Goal: Transaction & Acquisition: Obtain resource

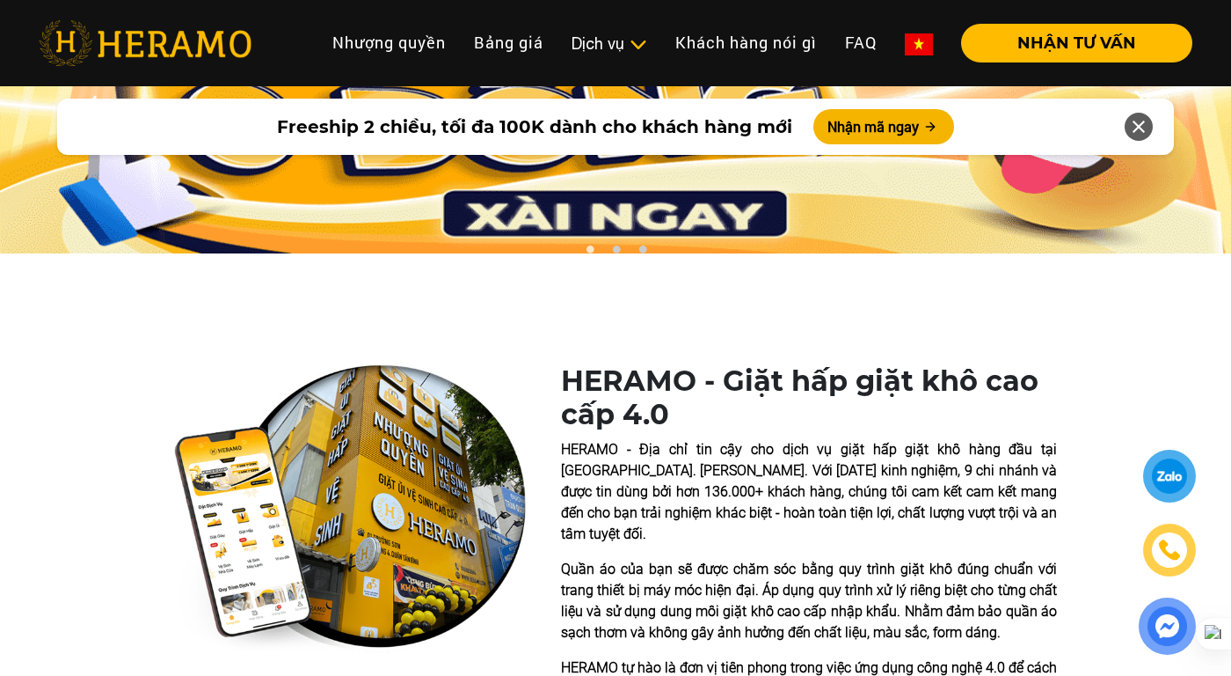
scroll to position [158, 0]
click at [859, 128] on button "Nhận mã ngay" at bounding box center [884, 126] width 141 height 35
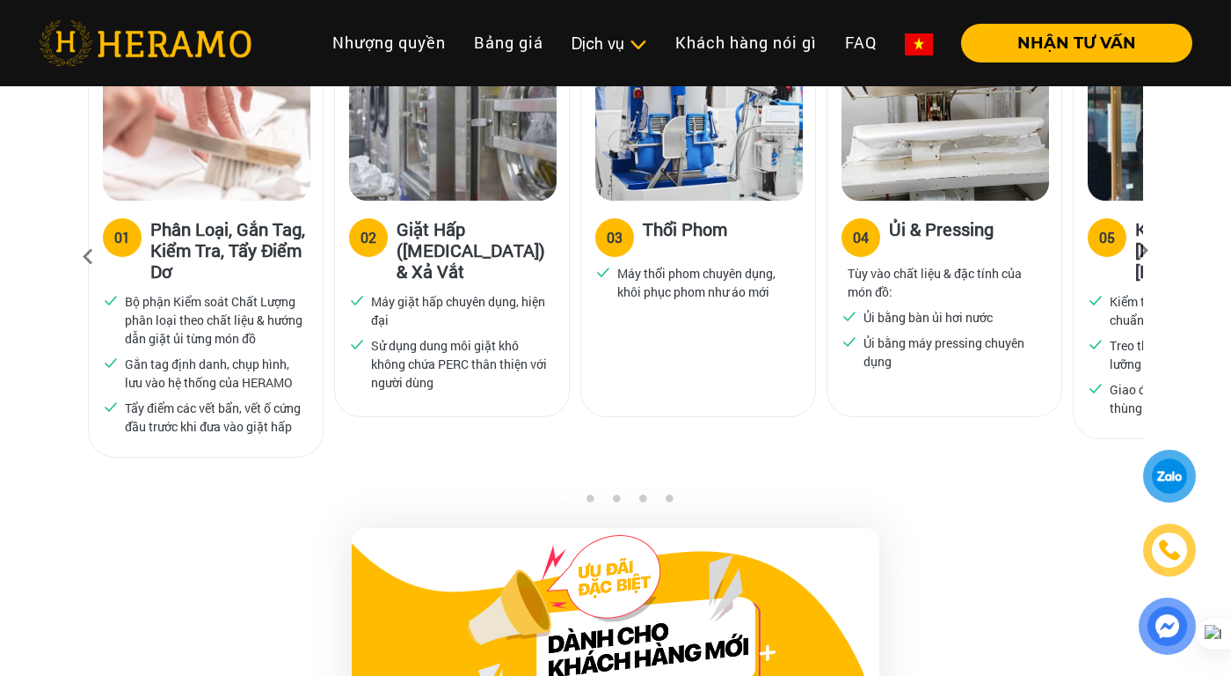
scroll to position [1788, 0]
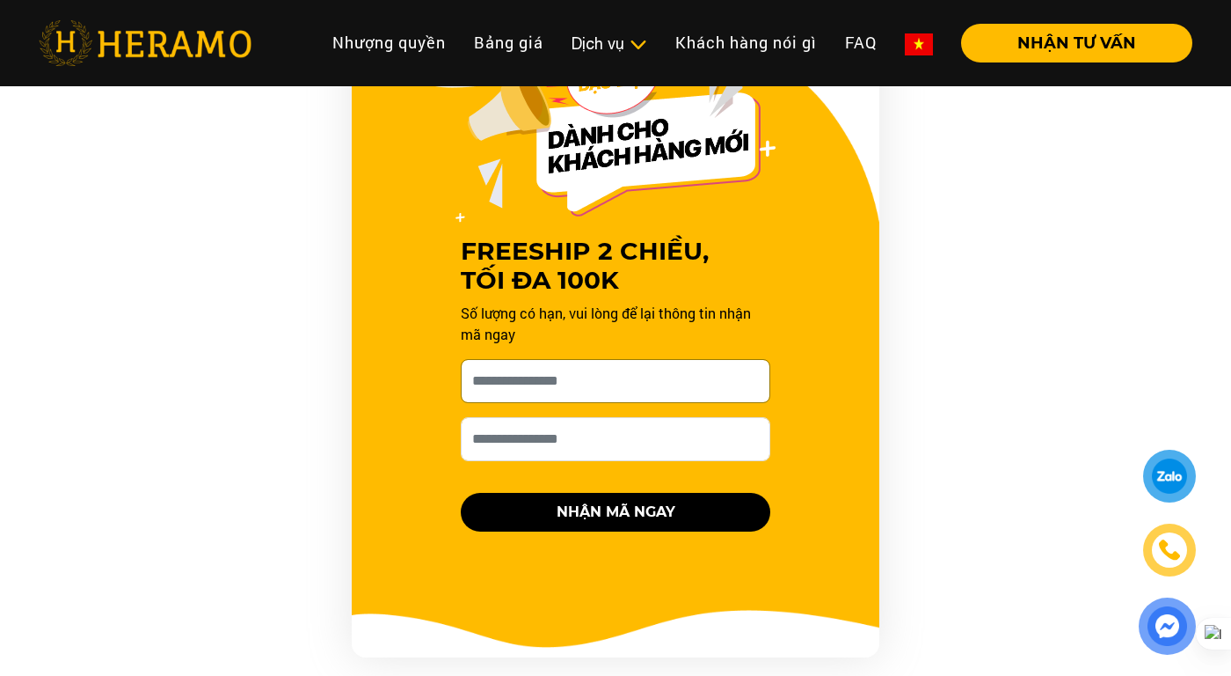
click at [617, 361] on input "[PERSON_NAME] xin tên của bạn nhé *" at bounding box center [616, 381] width 310 height 44
type input "*"
type input "***"
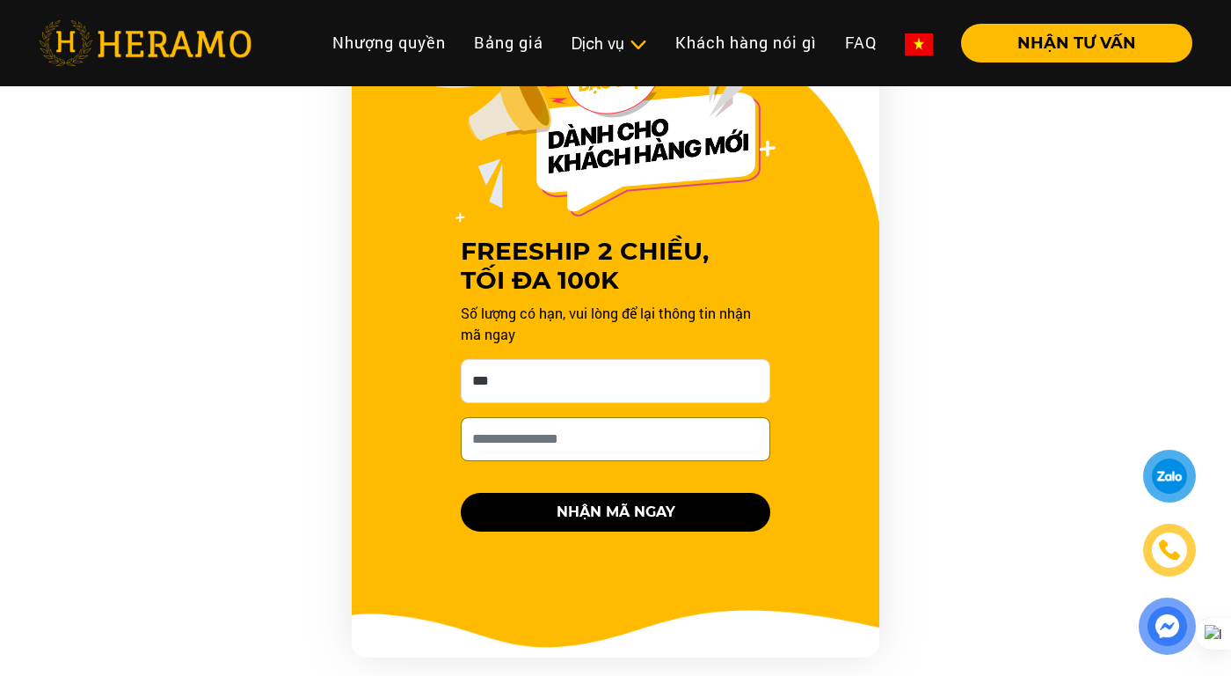
click at [559, 425] on input "Số điện thoại HERAMO có thể liên hệ là *" at bounding box center [616, 439] width 310 height 44
type input "**********"
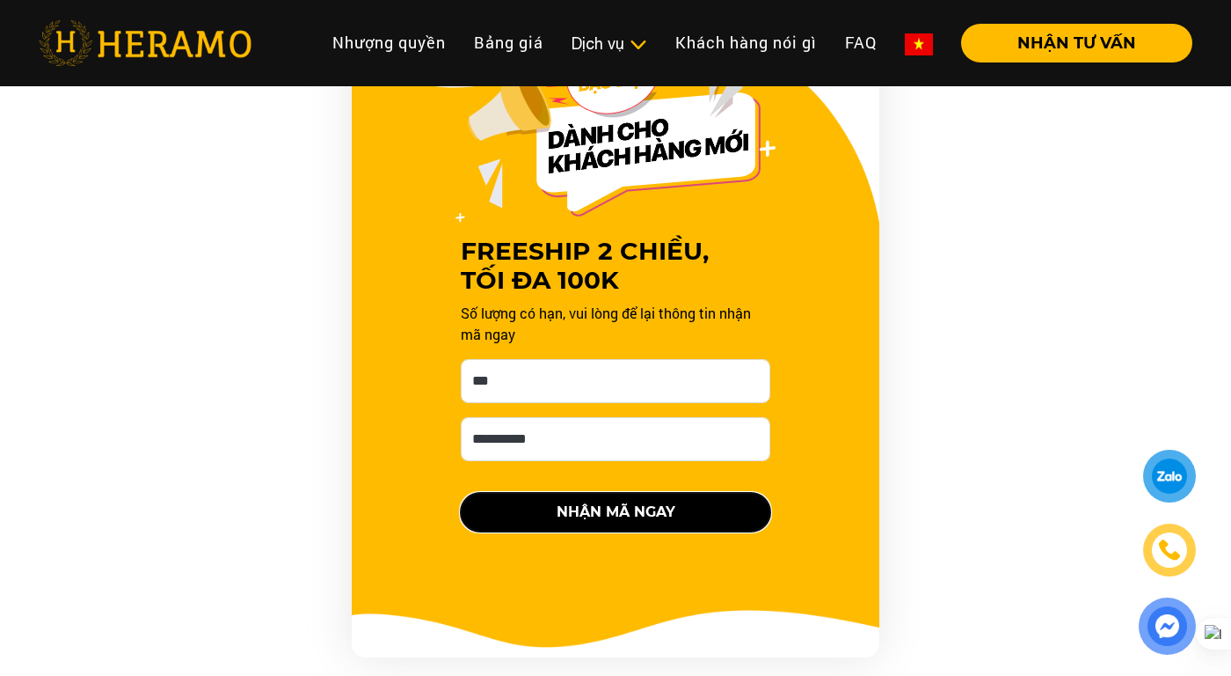
click at [560, 493] on button "NHẬN MÃ NGAY" at bounding box center [616, 512] width 310 height 39
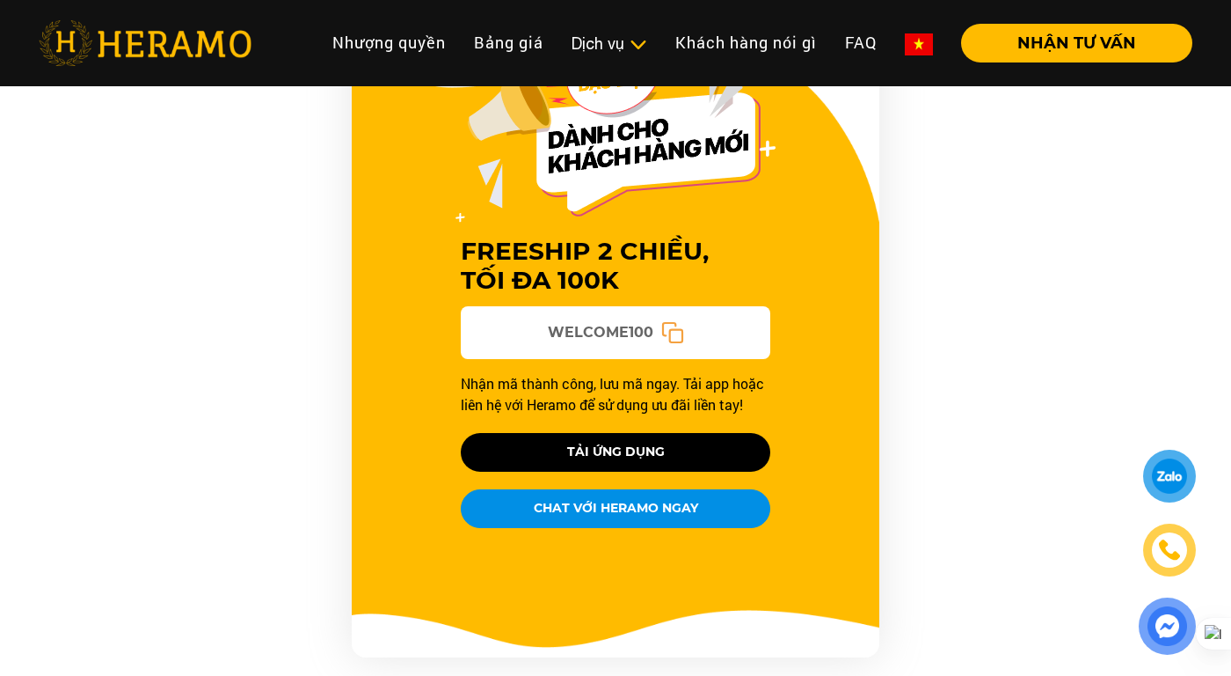
click at [673, 321] on icon at bounding box center [672, 332] width 23 height 23
click at [680, 489] on button "CHAT VỚI HERAMO NGAY" at bounding box center [616, 508] width 310 height 39
